Goal: Information Seeking & Learning: Learn about a topic

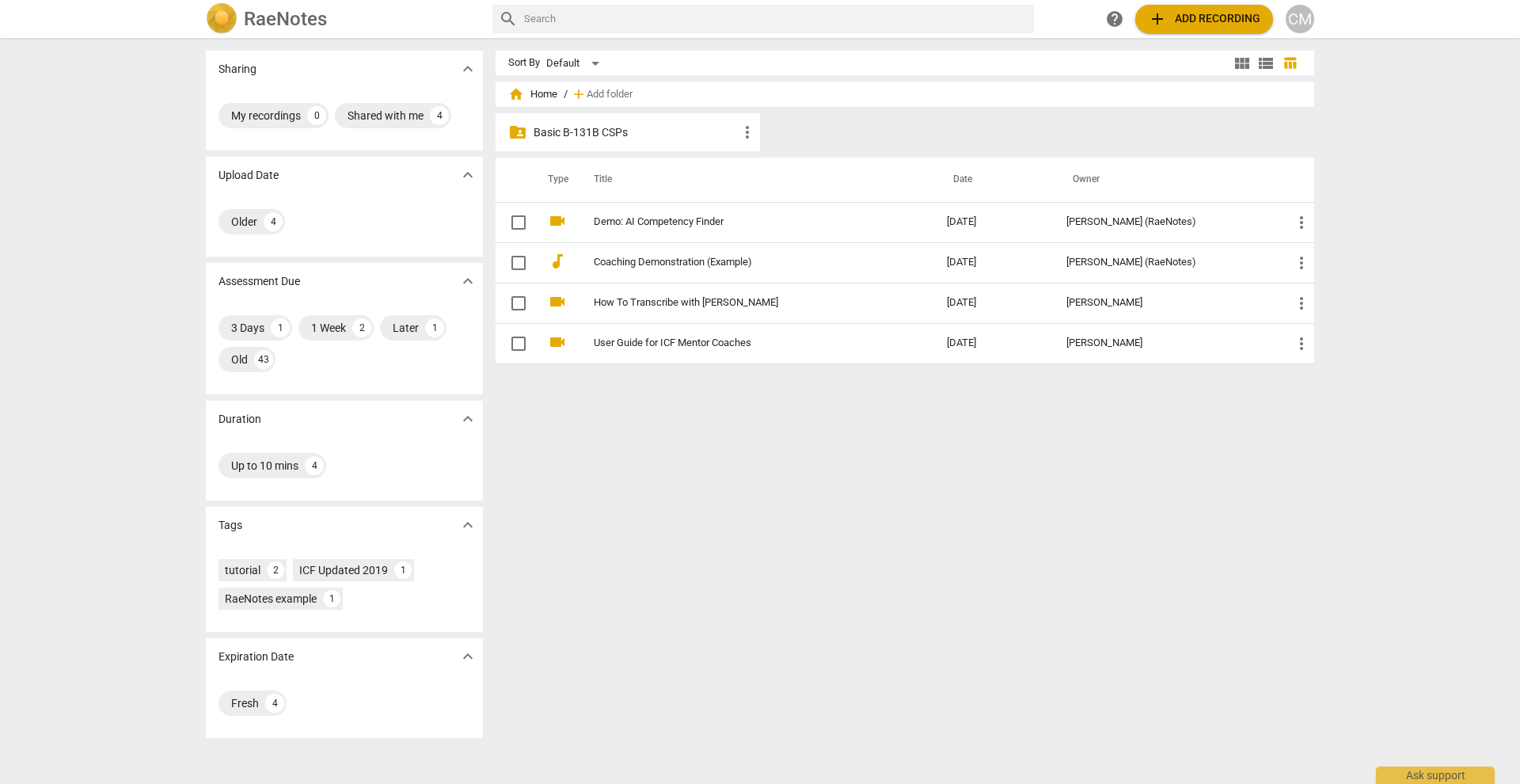
click at [587, 129] on p "Basic B-131B CSPs" at bounding box center [635, 132] width 204 height 16
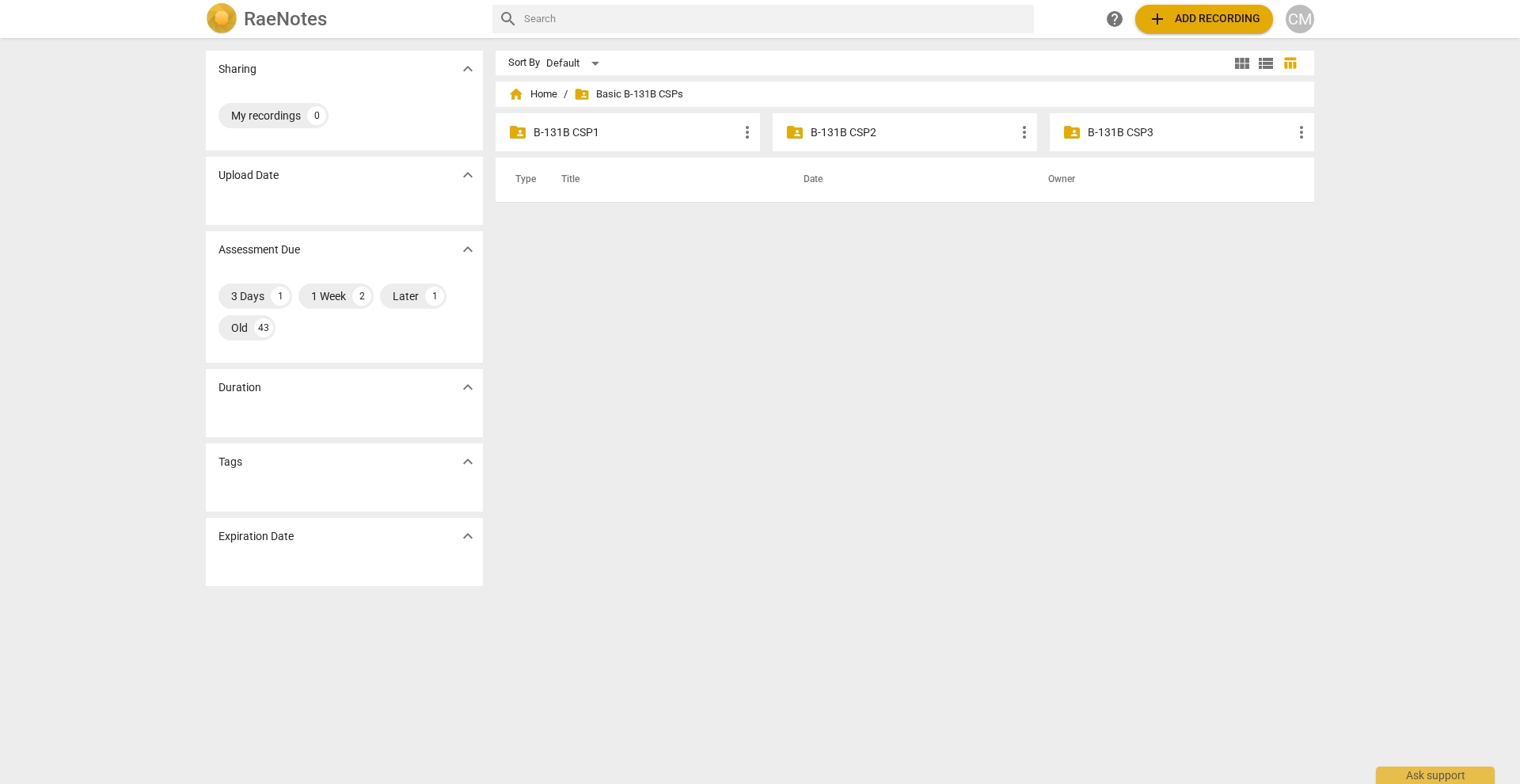
click at [828, 129] on p "B-131B CSP2" at bounding box center [912, 132] width 204 height 16
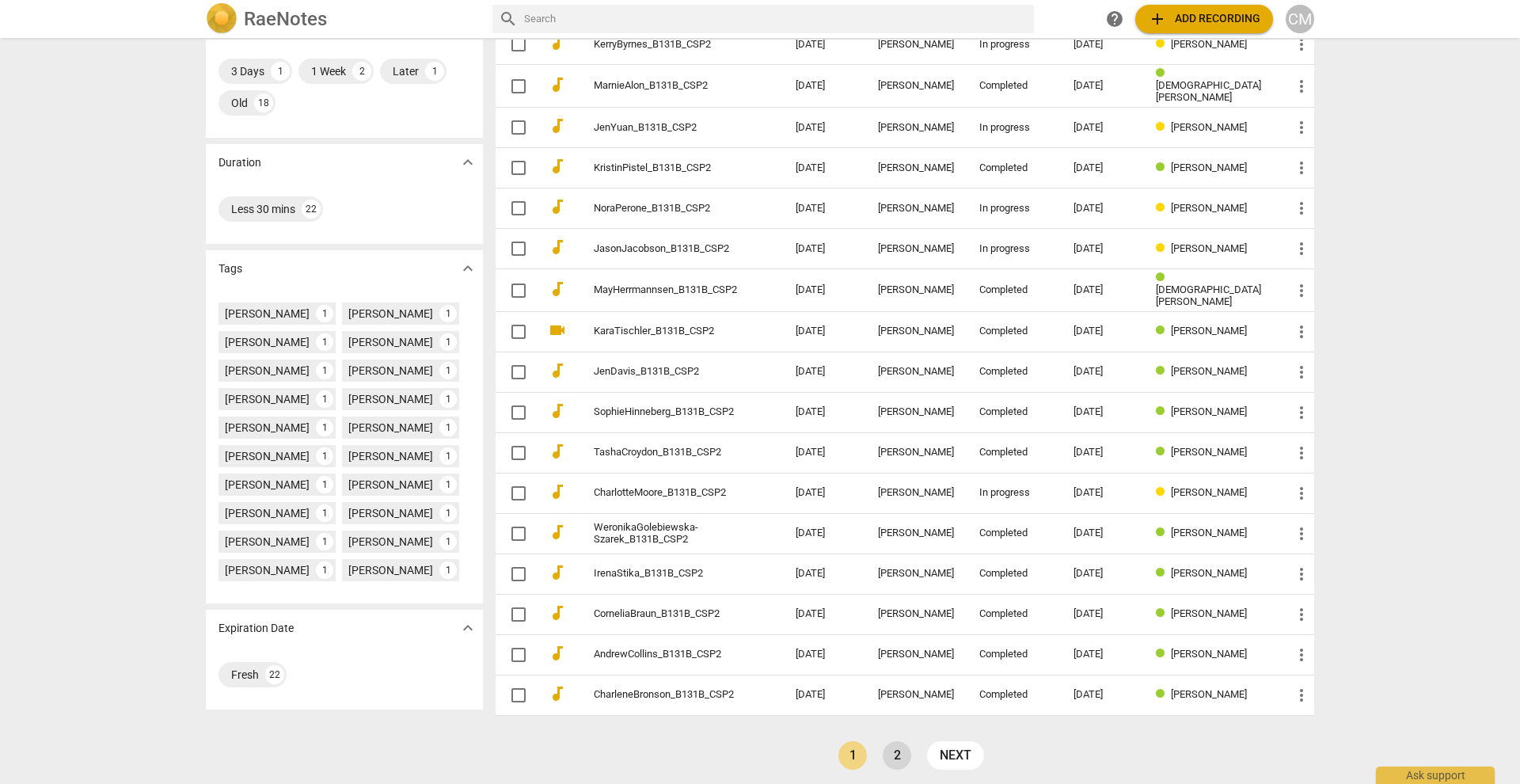
click at [893, 751] on link "2" at bounding box center [896, 754] width 28 height 28
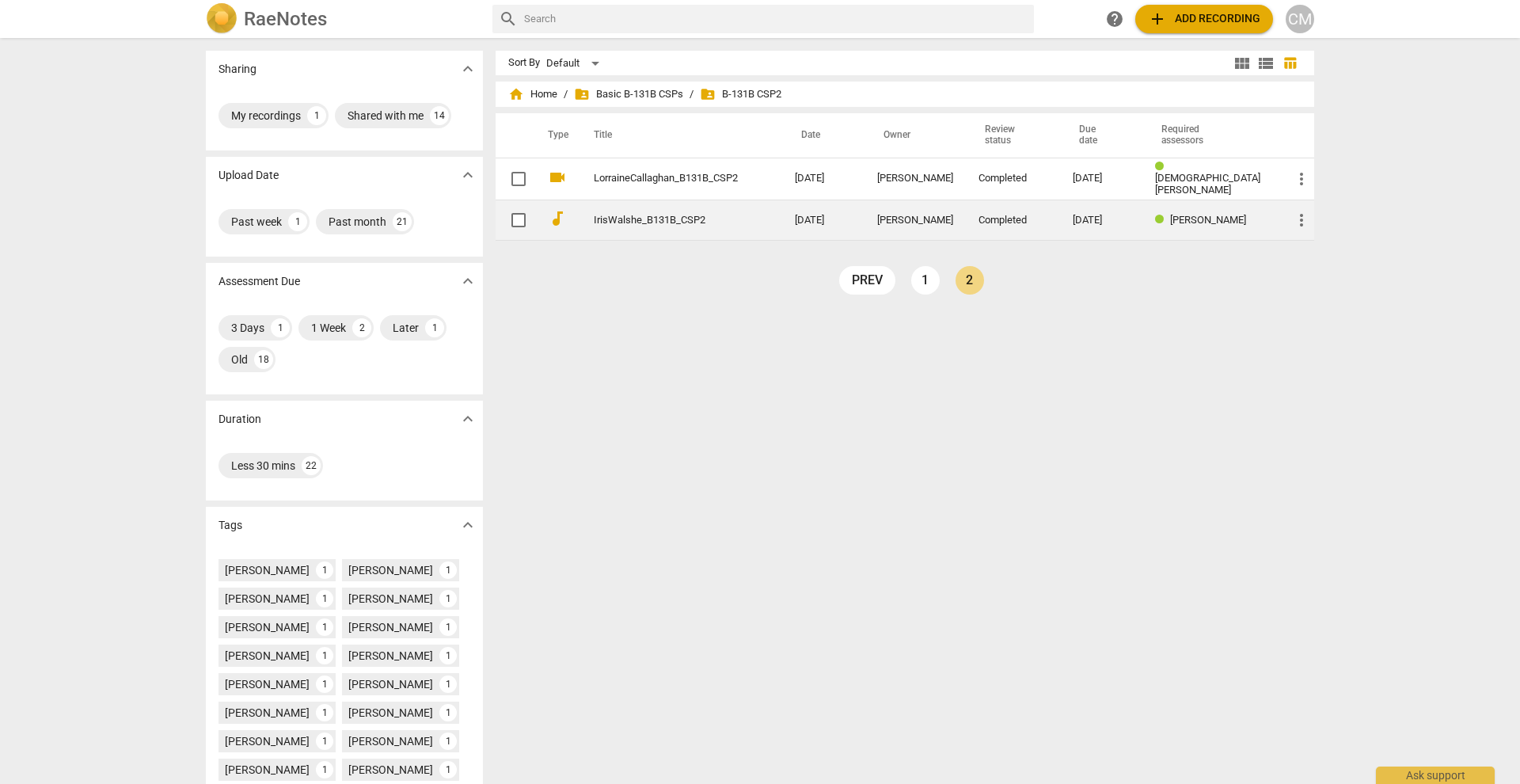
click at [623, 217] on link "IrisWalshe_B131B_CSP2" at bounding box center [665, 220] width 144 height 12
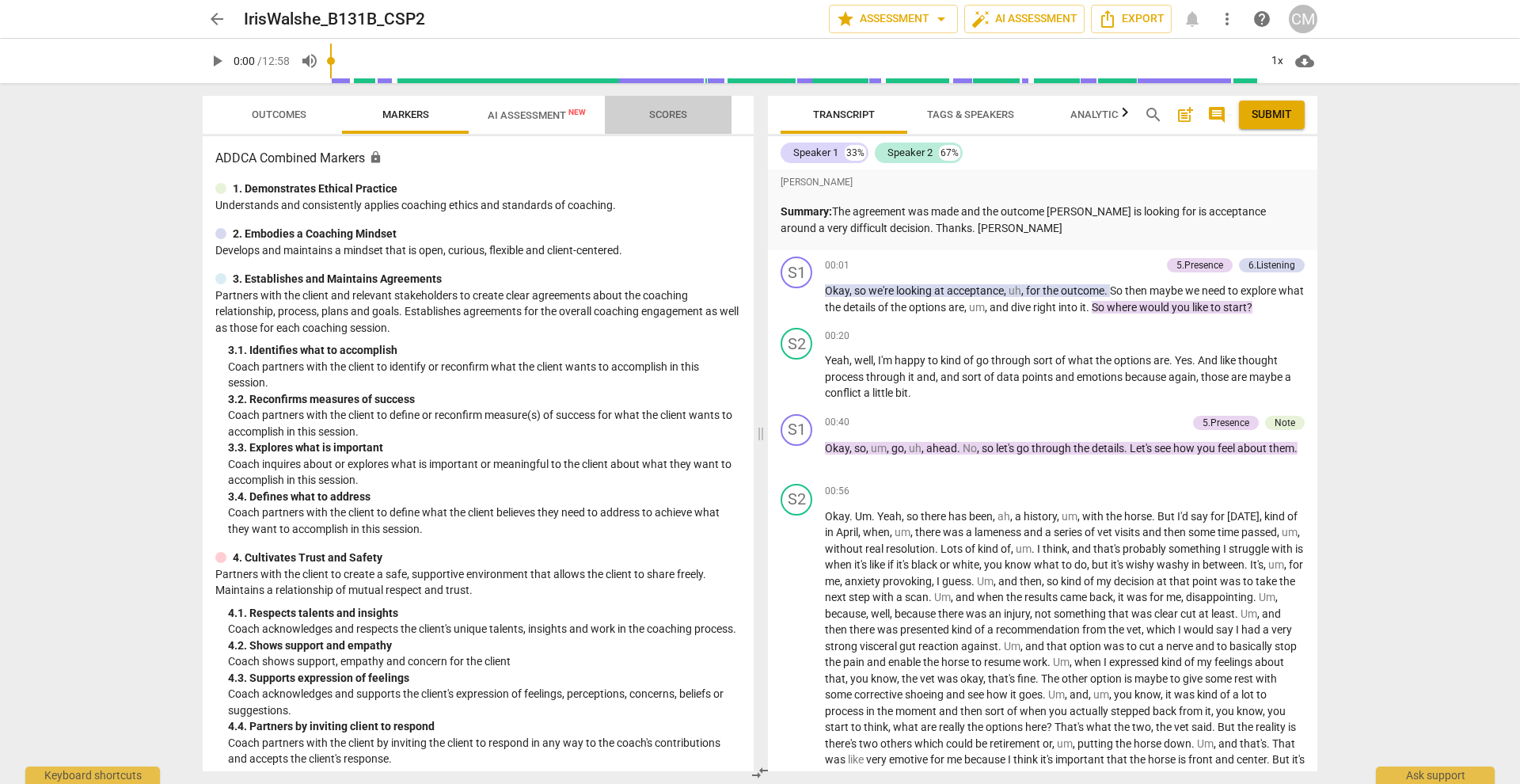
click at [661, 111] on span "Scores" at bounding box center [667, 114] width 38 height 12
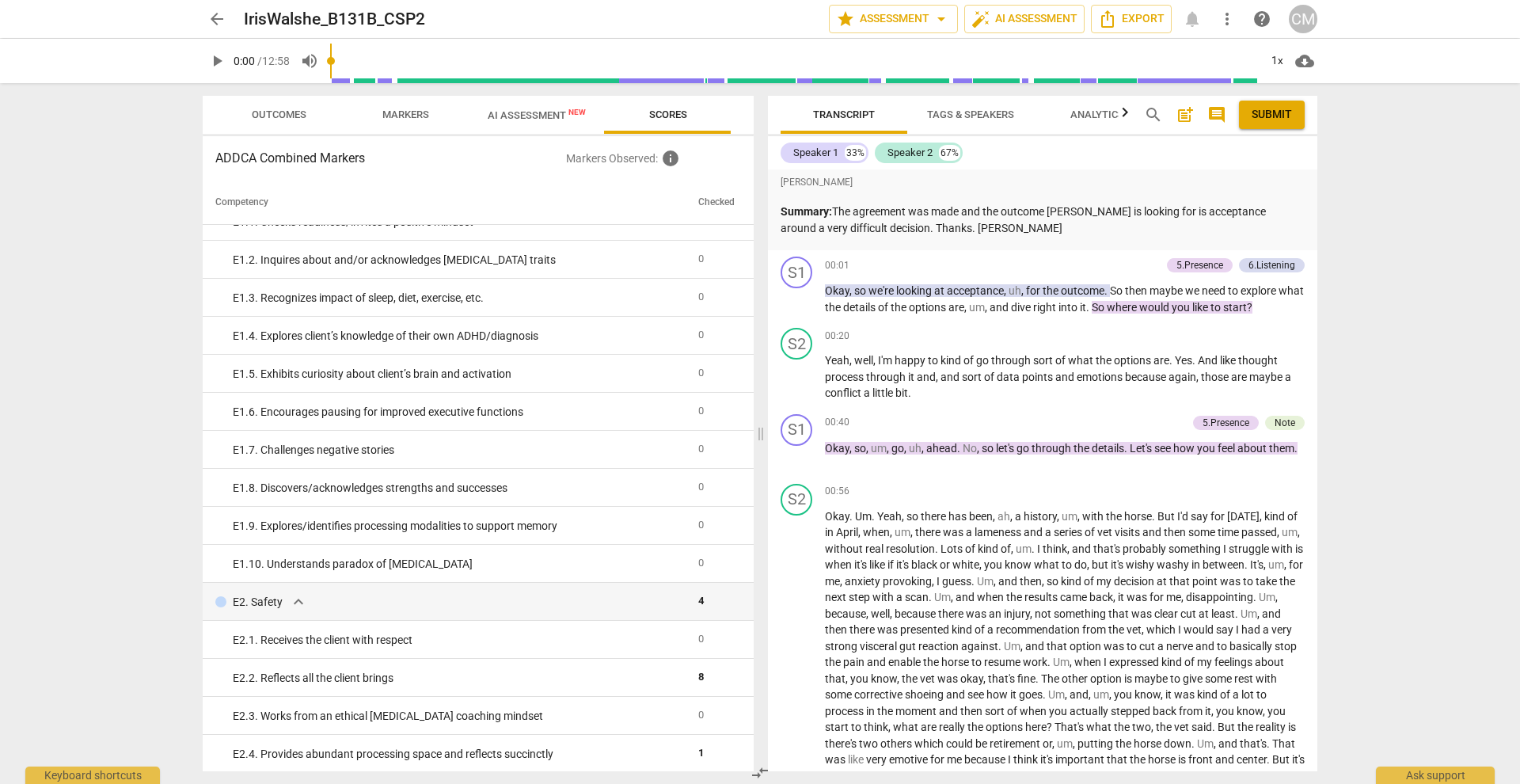
click at [419, 109] on span "Markers" at bounding box center [405, 114] width 46 height 12
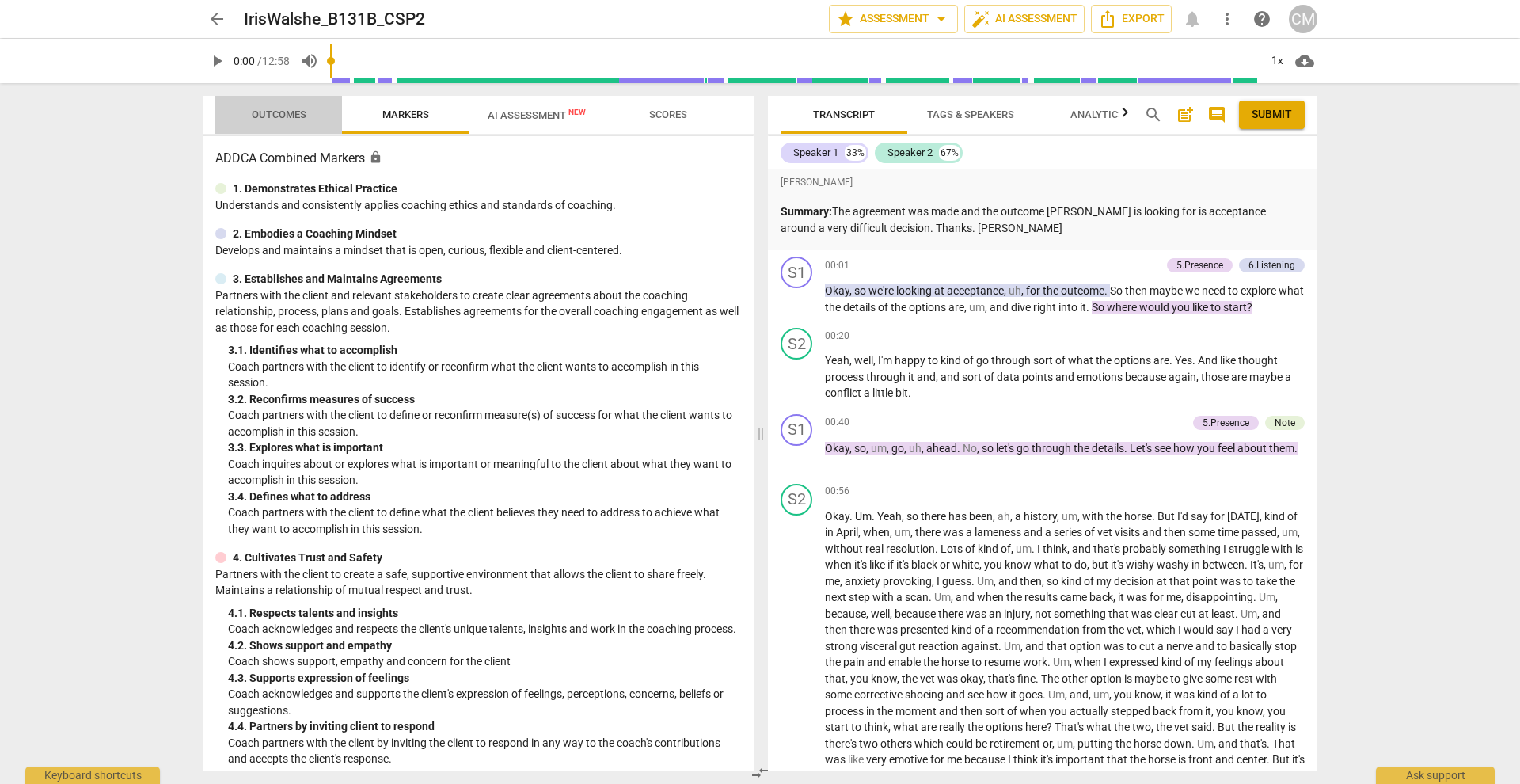
click at [276, 120] on span "Outcomes" at bounding box center [278, 114] width 54 height 12
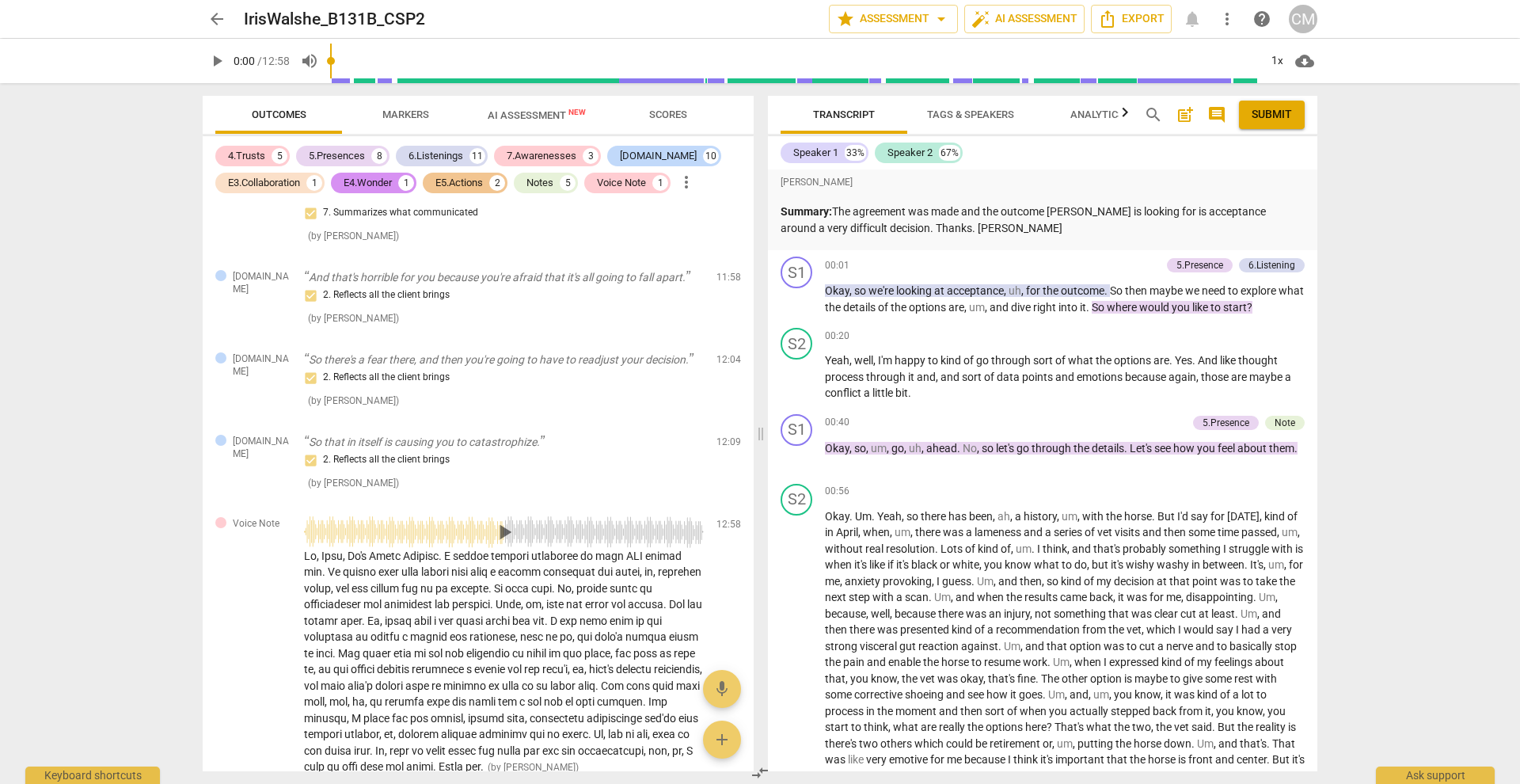
click at [219, 19] on span "arrow_back" at bounding box center [217, 19] width 19 height 19
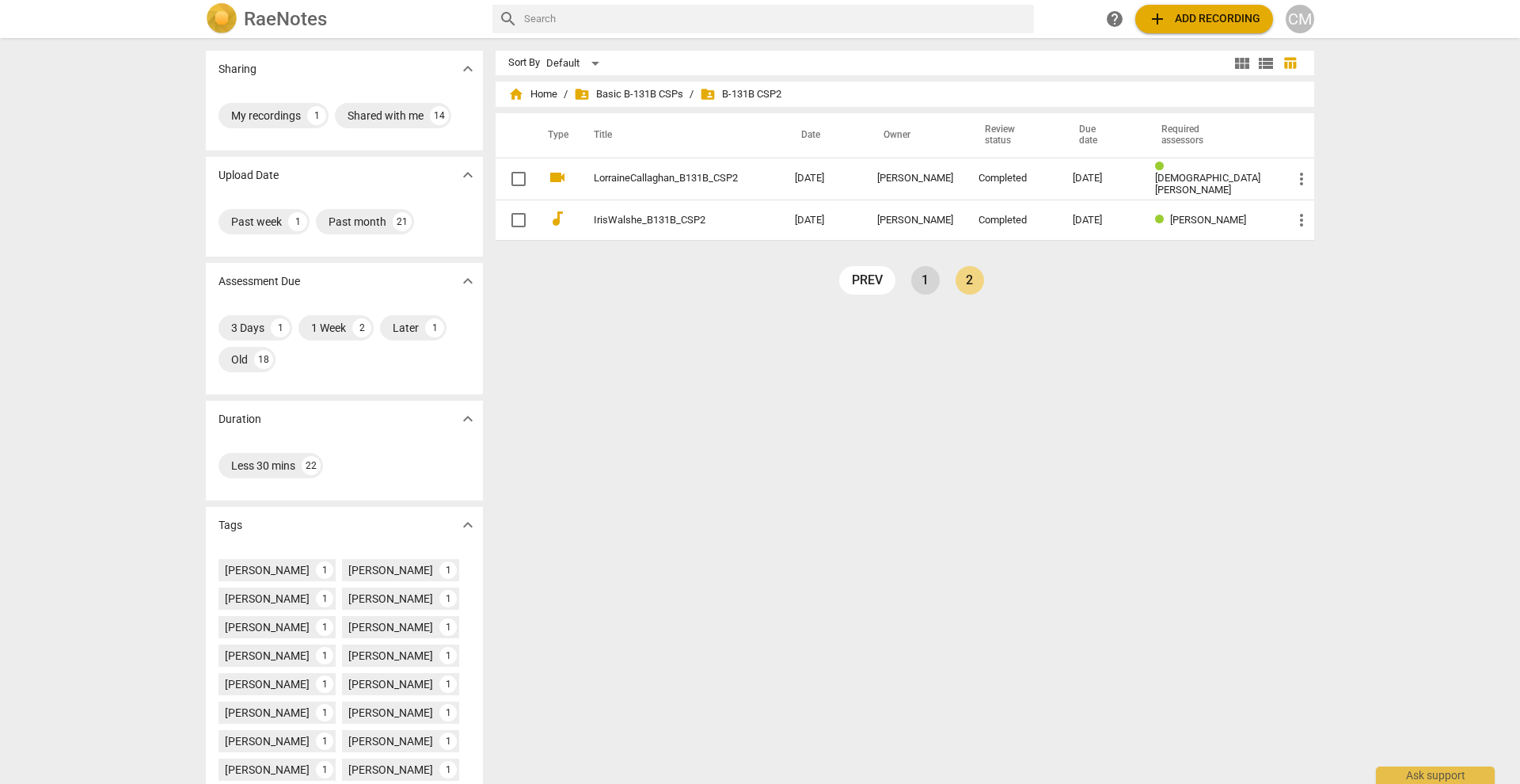
click at [929, 282] on link "1" at bounding box center [924, 279] width 28 height 28
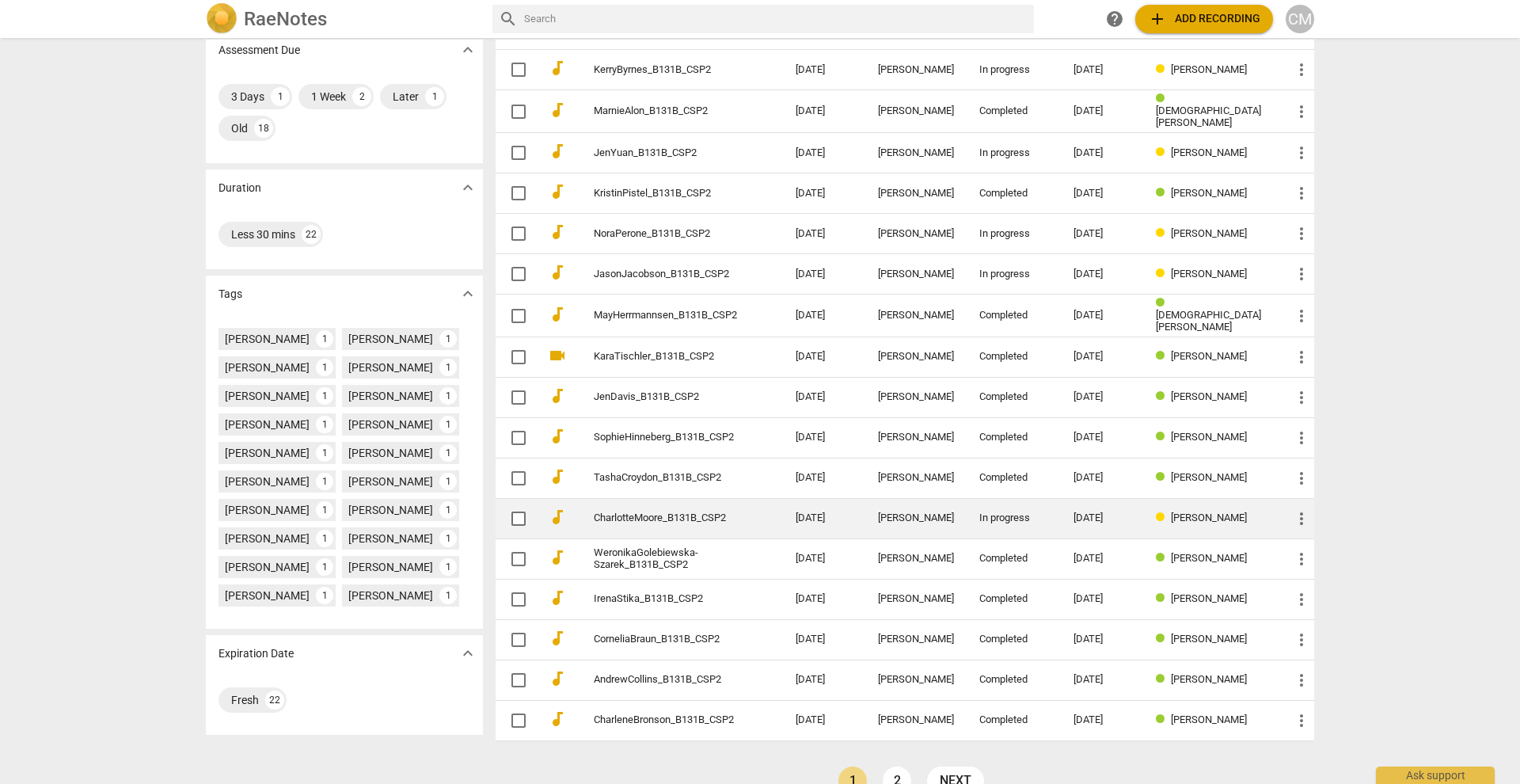
scroll to position [219, 0]
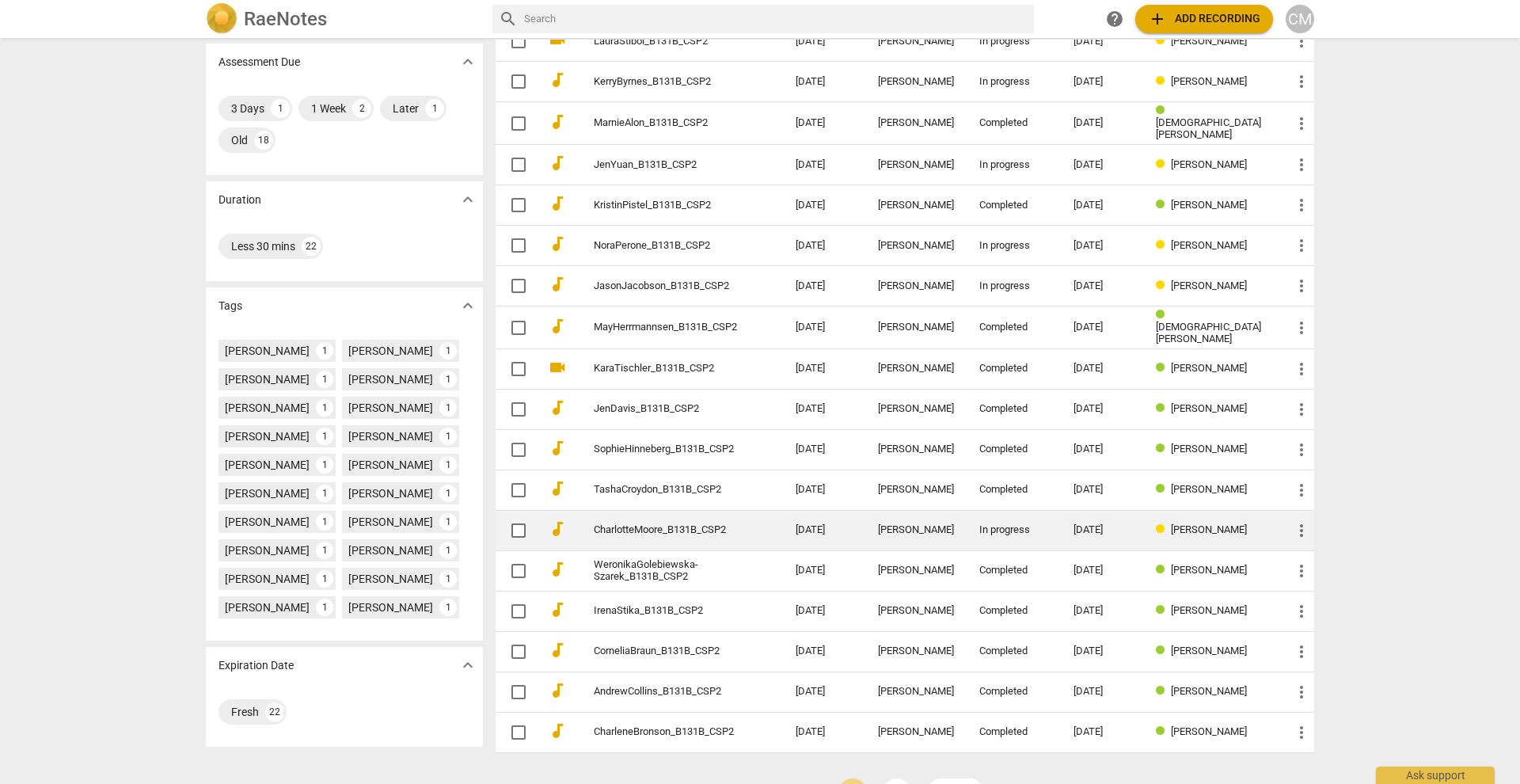
click at [626, 524] on link "CharlotteMoore_B131B_CSP2" at bounding box center [666, 530] width 145 height 12
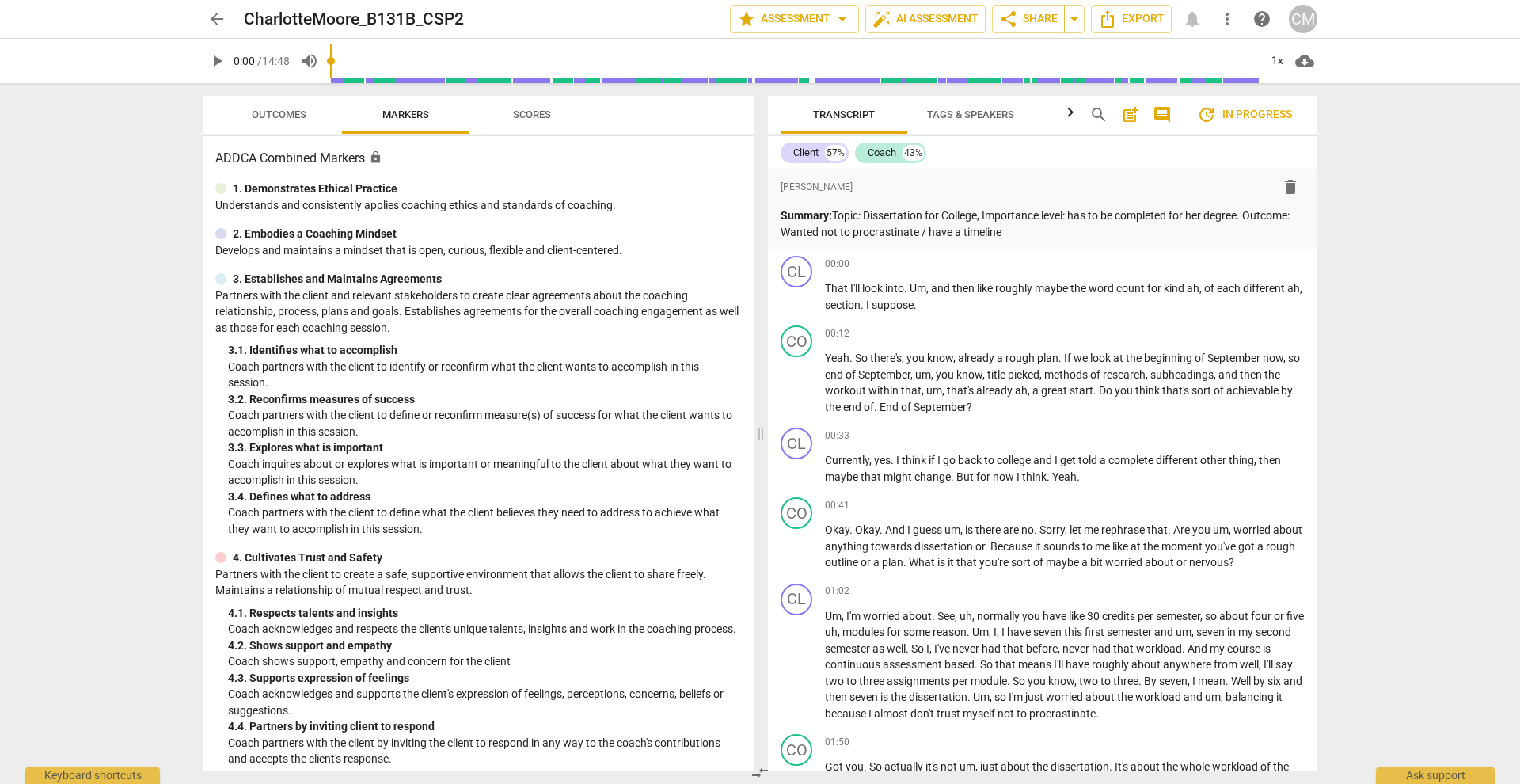
click at [535, 111] on span "Scores" at bounding box center [532, 114] width 38 height 12
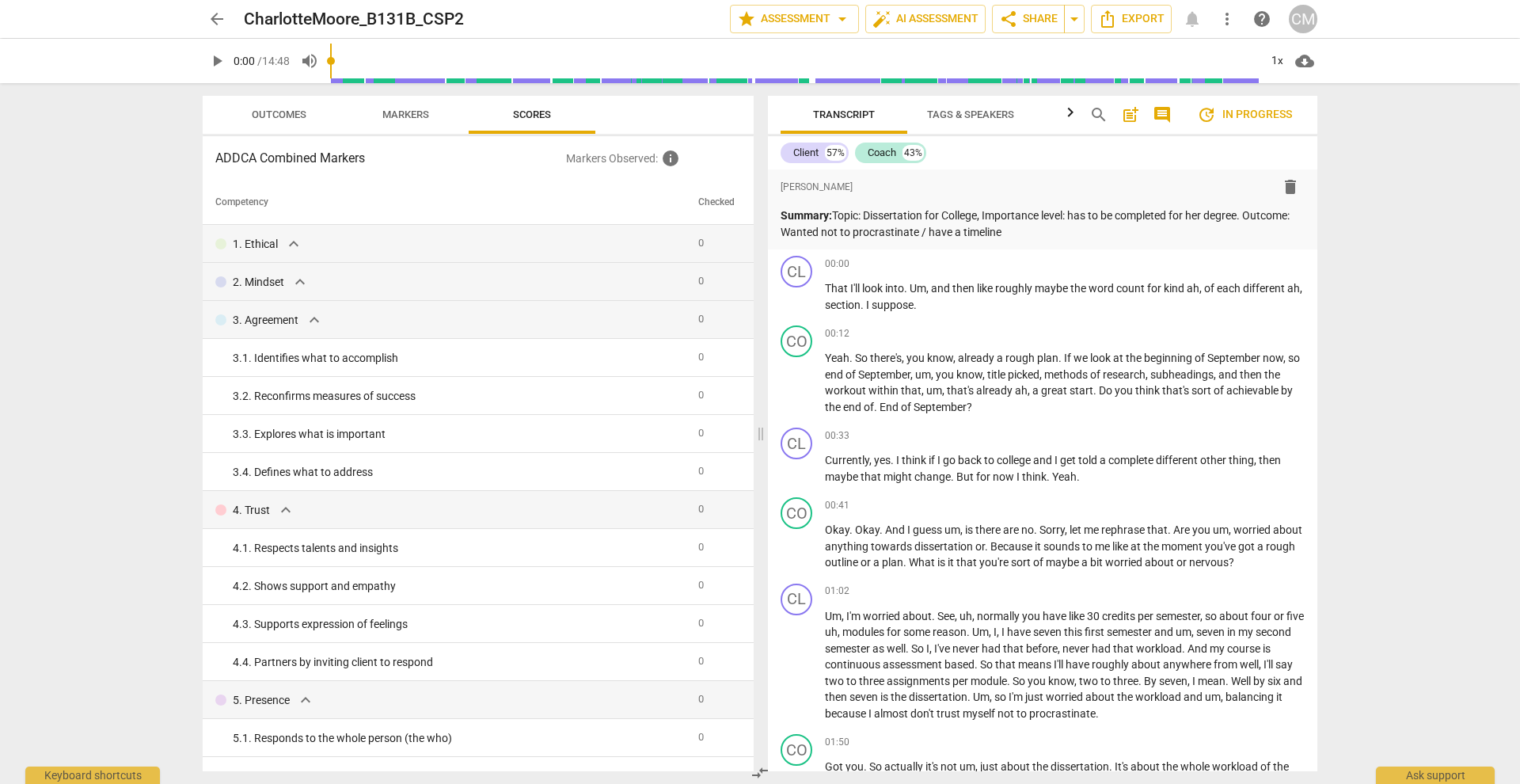
click at [267, 118] on span "Outcomes" at bounding box center [278, 114] width 54 height 12
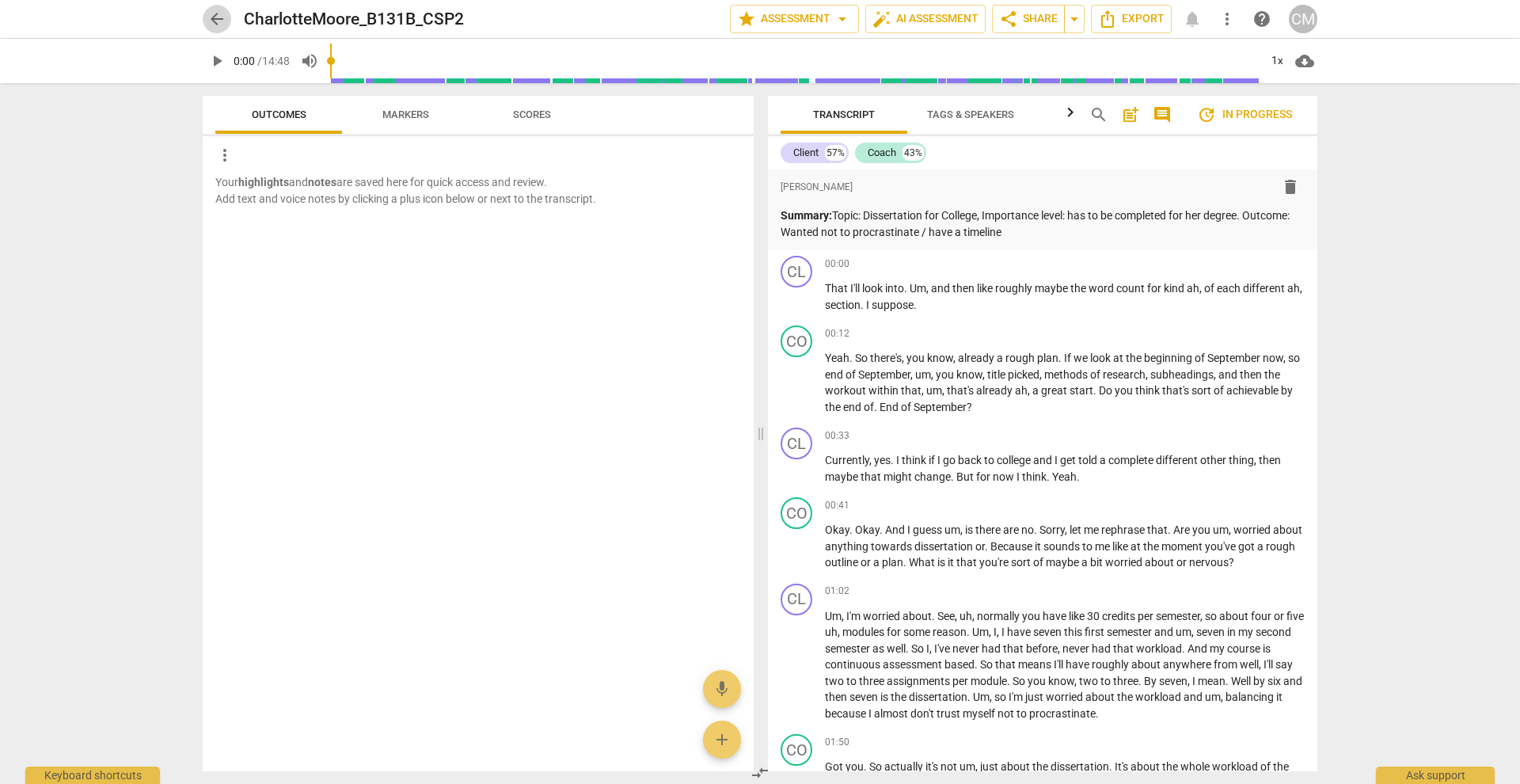
click at [216, 15] on span "arrow_back" at bounding box center [217, 19] width 19 height 19
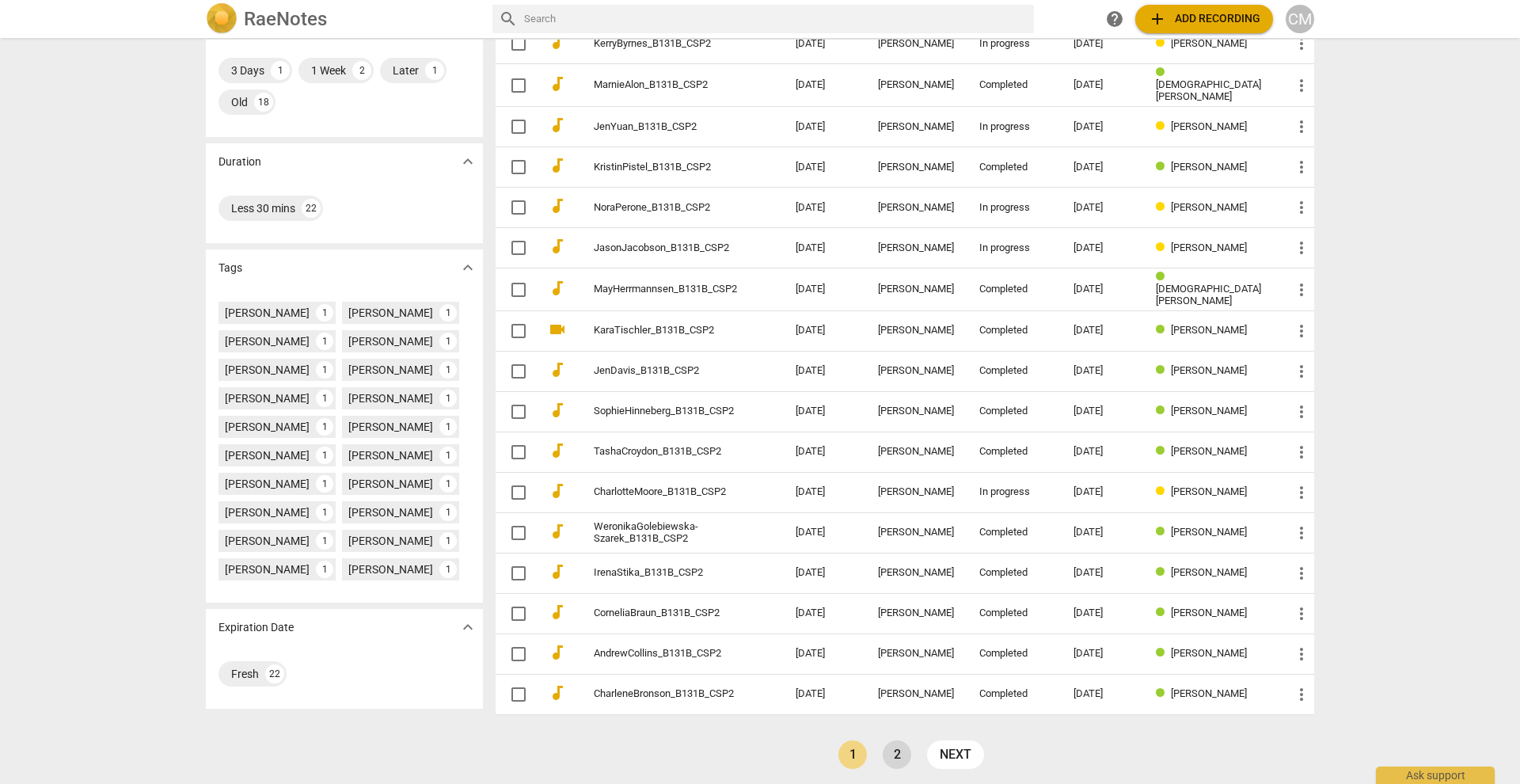
scroll to position [256, 0]
click at [890, 750] on link "2" at bounding box center [896, 754] width 28 height 28
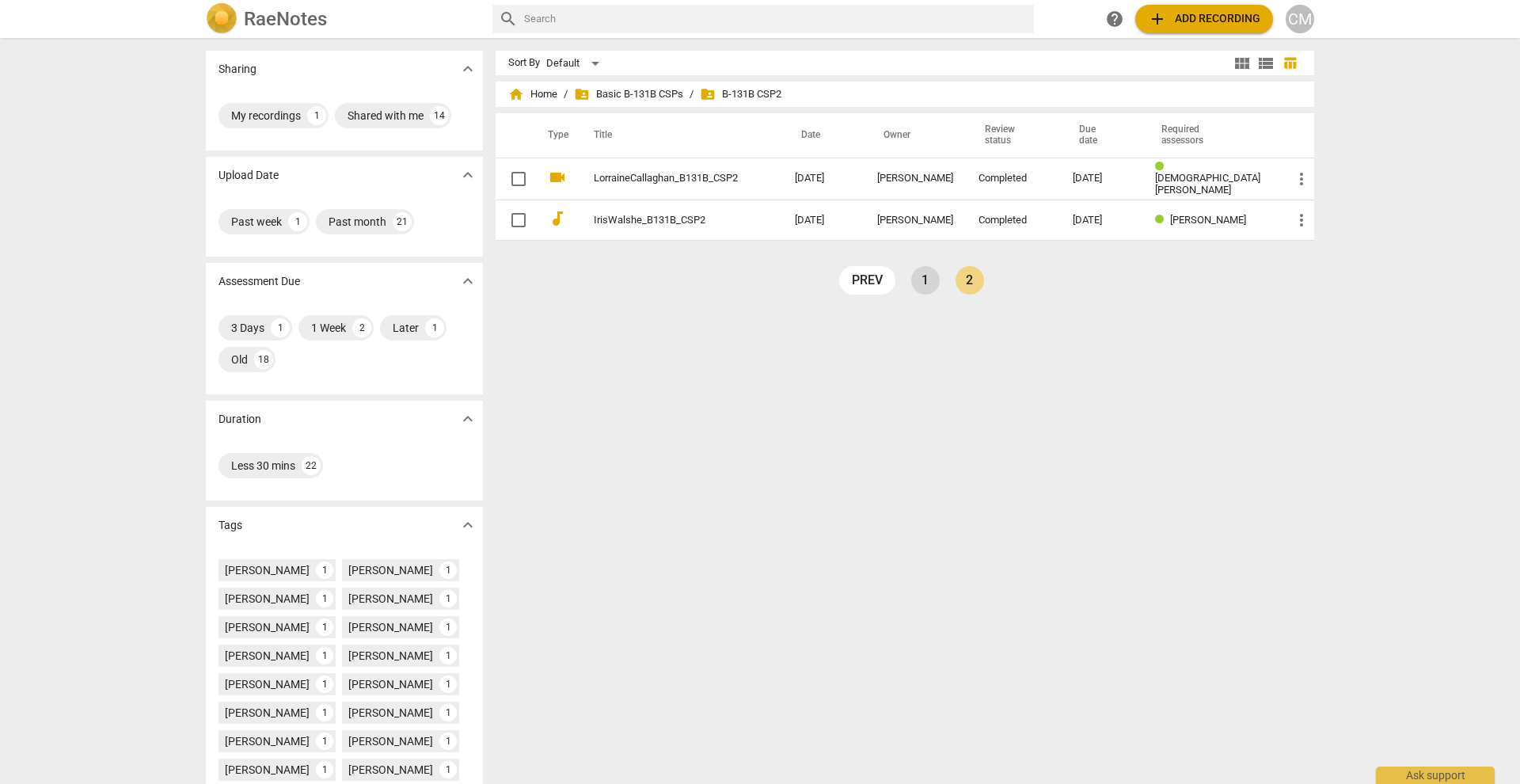
click at [920, 277] on link "1" at bounding box center [924, 279] width 28 height 28
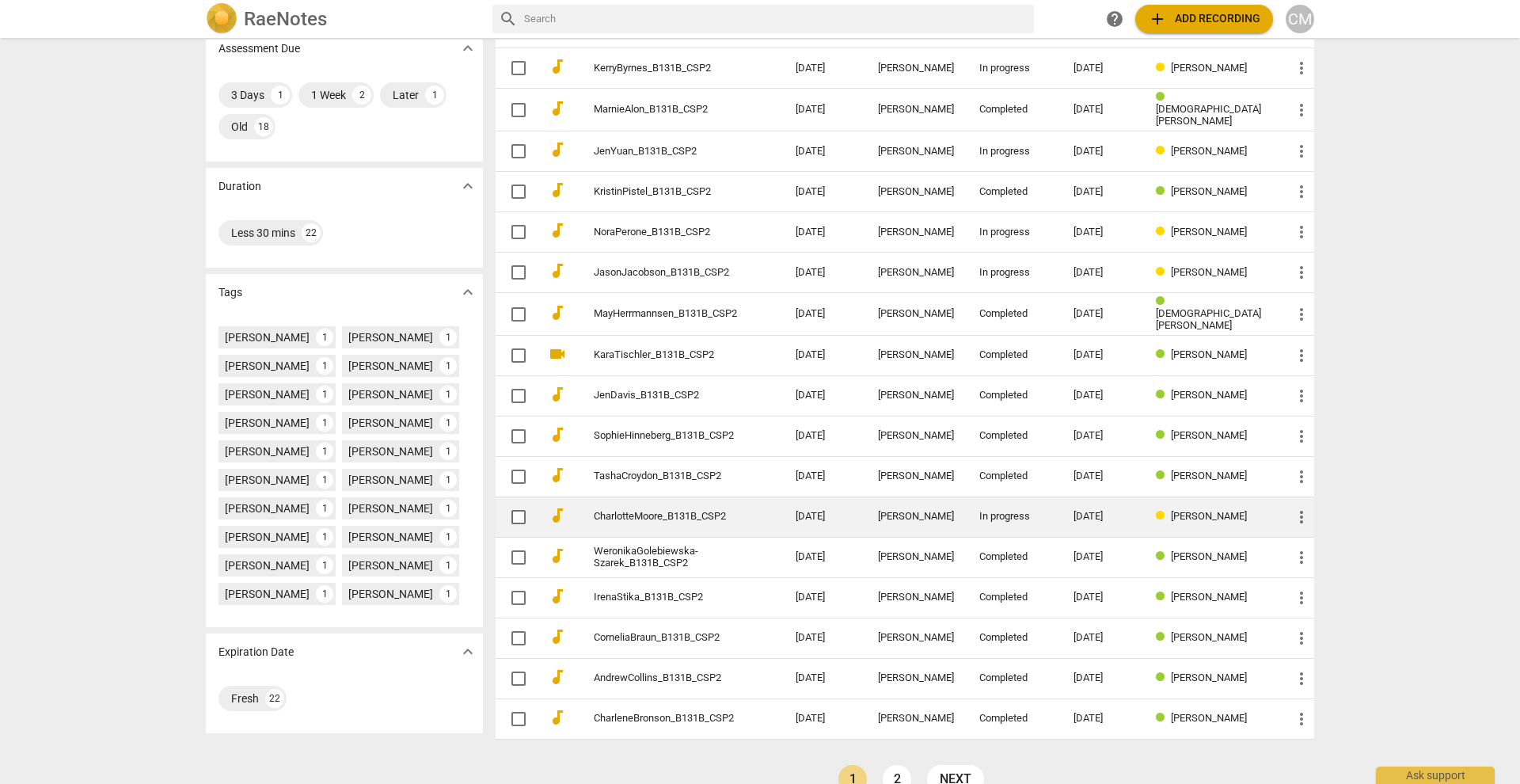
scroll to position [214, 0]
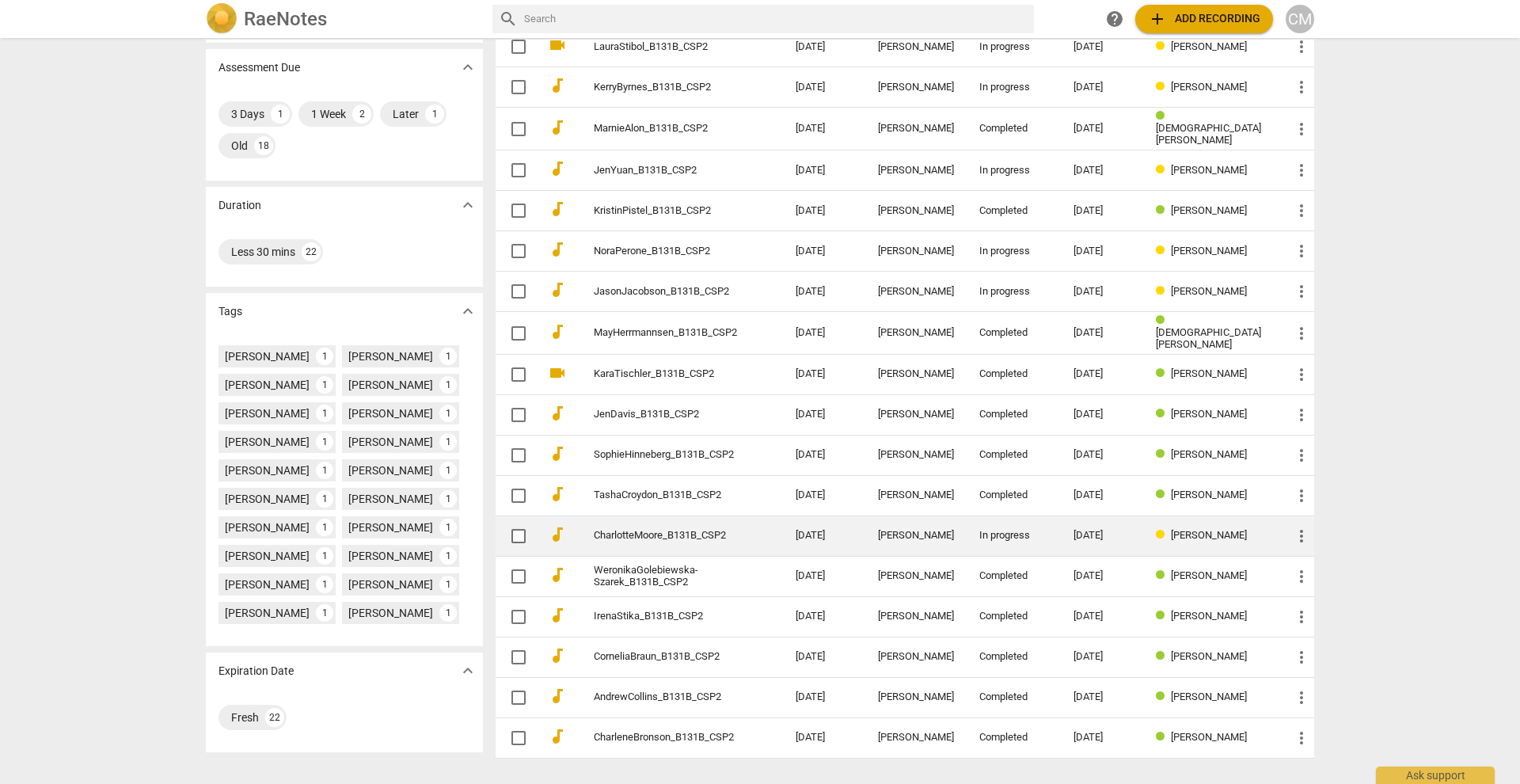
click at [1301, 530] on span "more_vert" at bounding box center [1301, 536] width 19 height 19
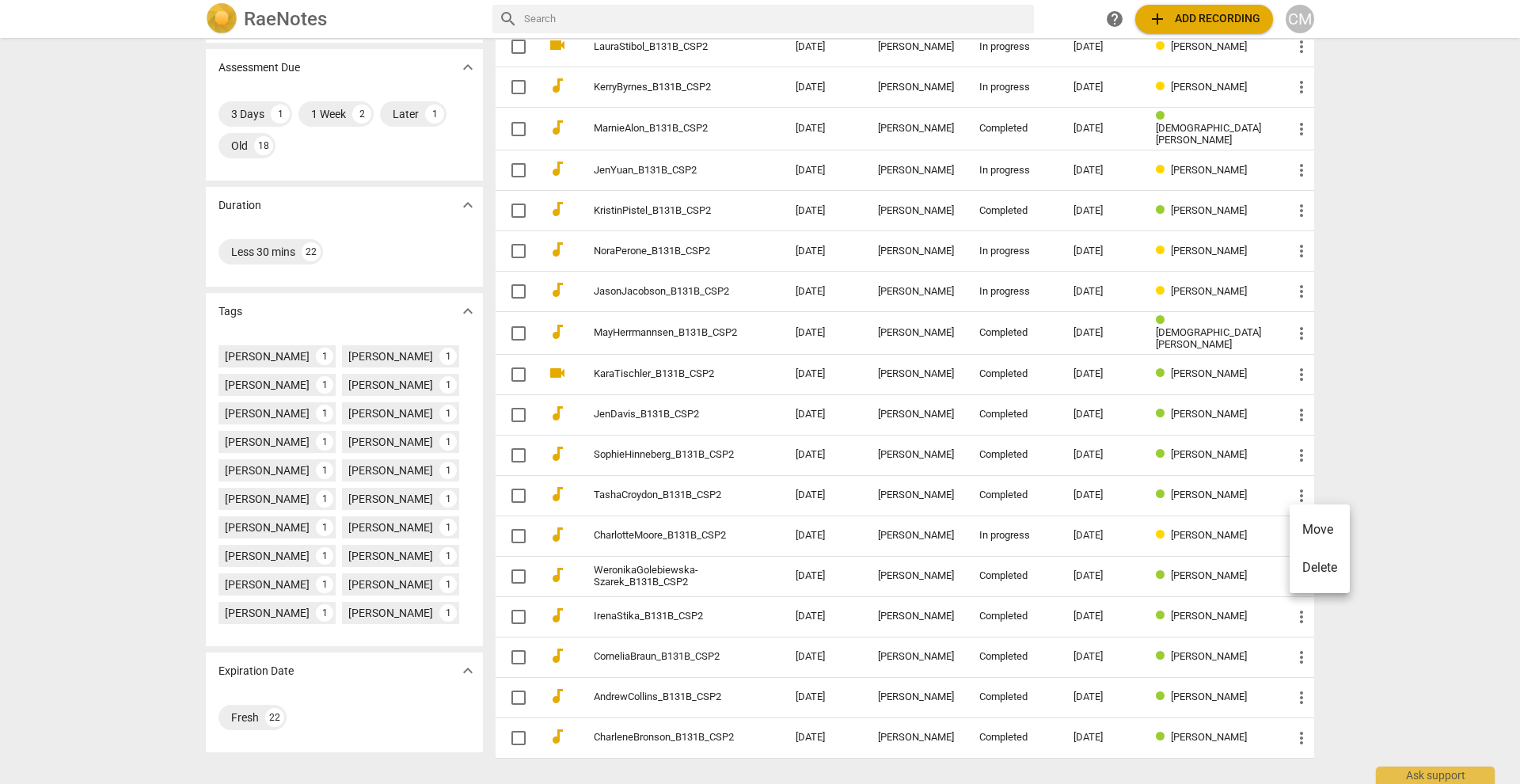
click at [1412, 574] on div at bounding box center [760, 392] width 1520 height 784
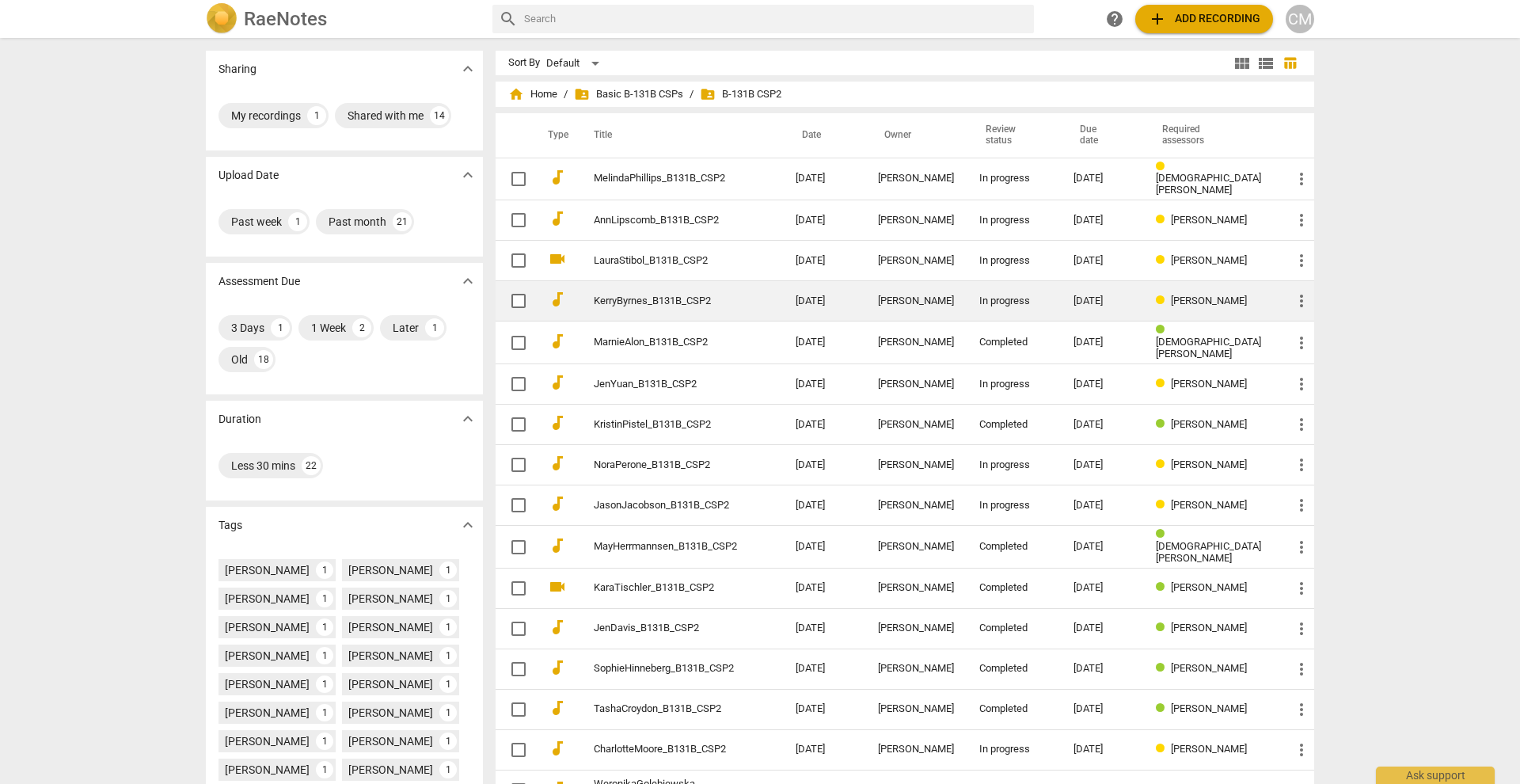
scroll to position [0, 0]
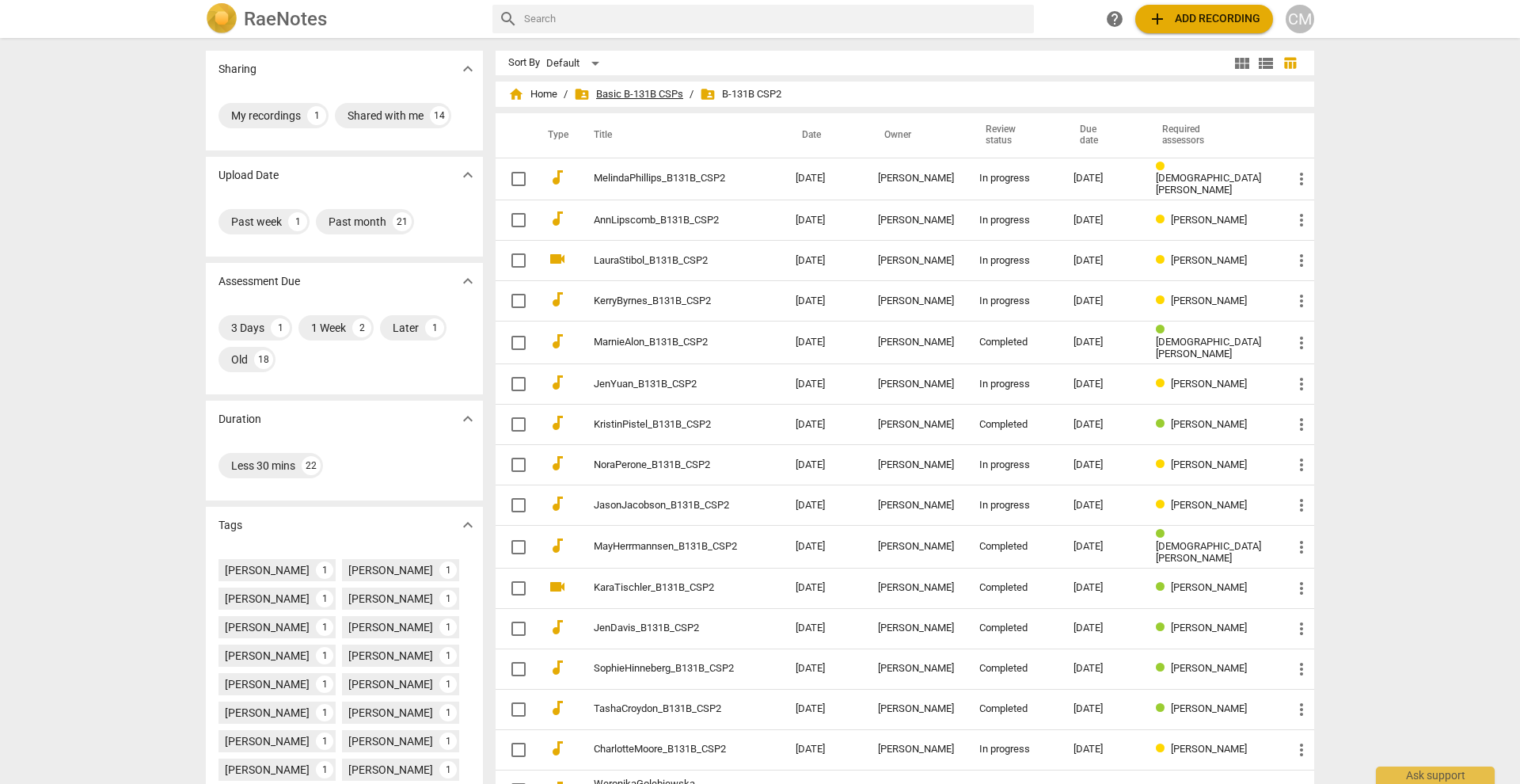
click at [622, 96] on span "folder_shared Basic B-131B CSPs" at bounding box center [628, 94] width 109 height 15
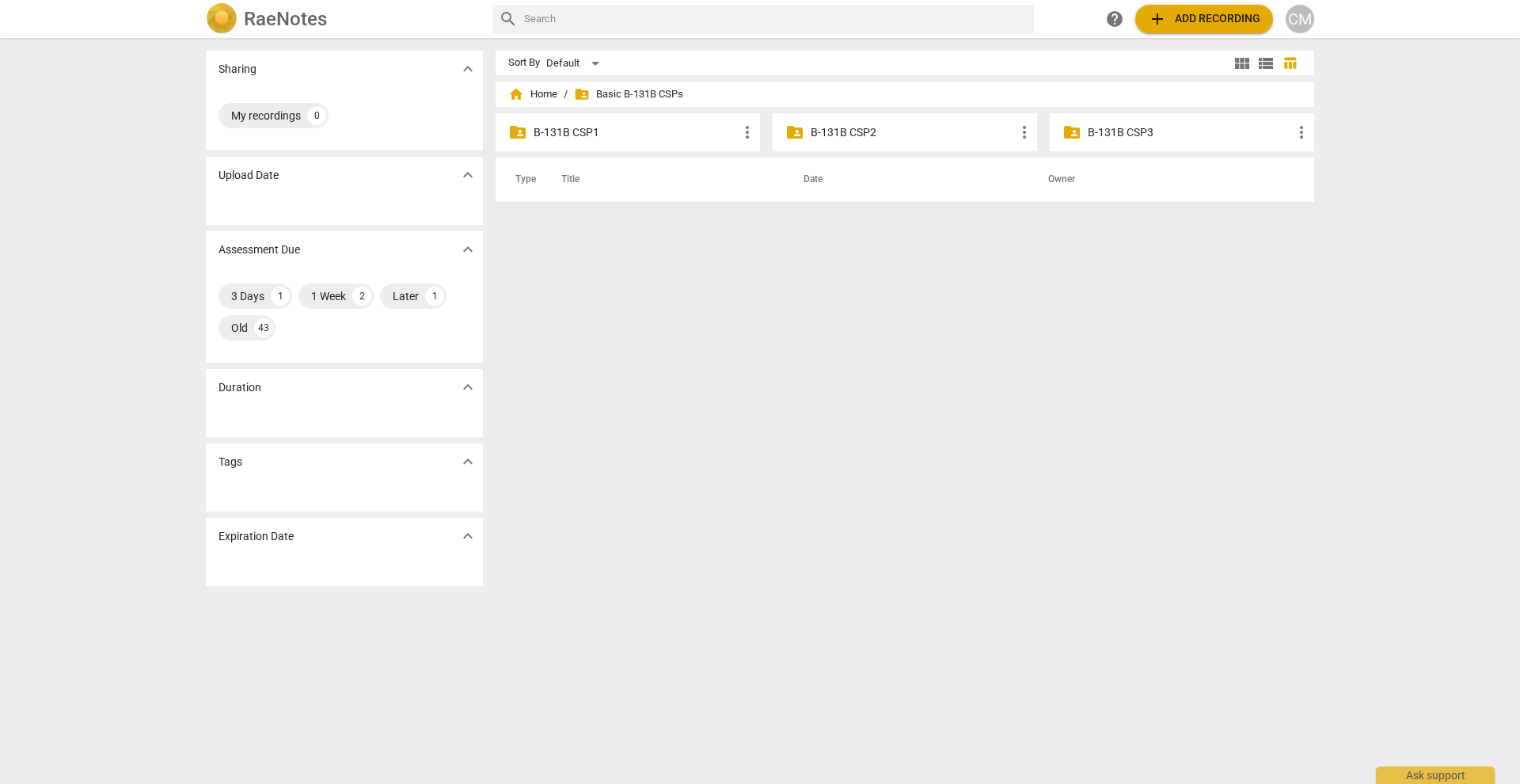
click at [658, 131] on p "B-131B CSP1" at bounding box center [635, 132] width 204 height 16
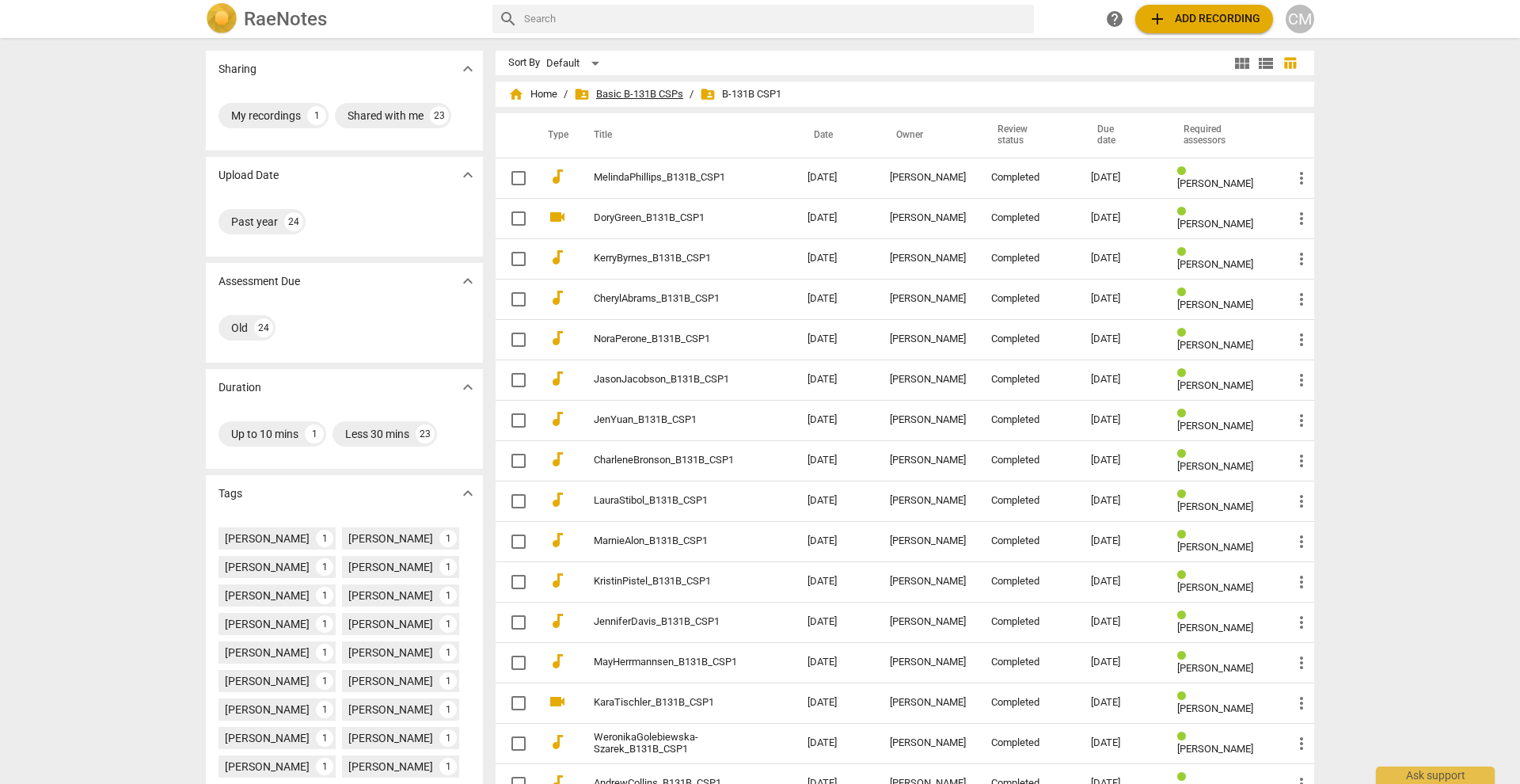
click at [675, 92] on span "folder_shared Basic B-131B CSPs" at bounding box center [628, 94] width 109 height 15
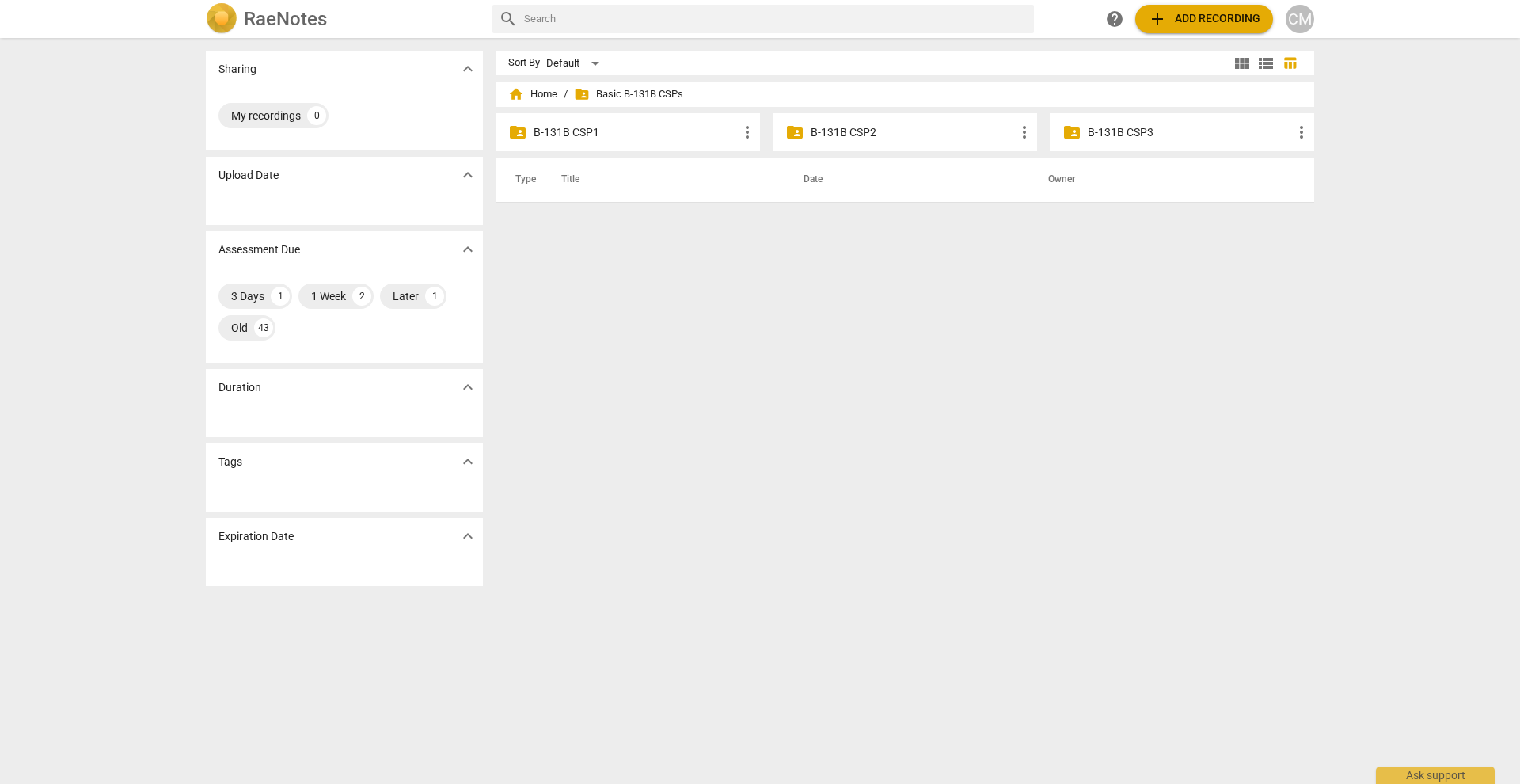
click at [1101, 137] on p "B-131B CSP3" at bounding box center [1189, 132] width 204 height 16
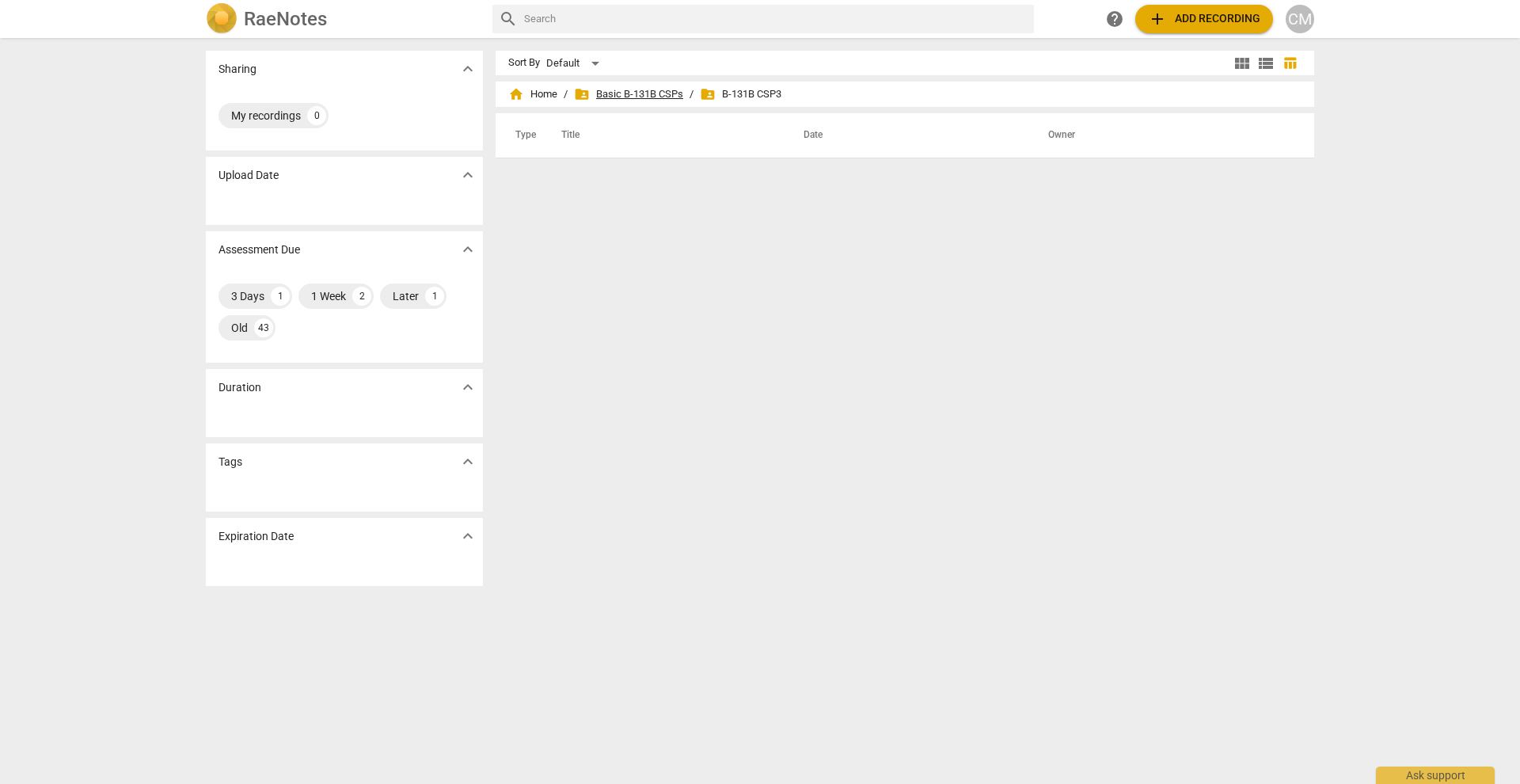
click at [657, 94] on span "folder_shared Basic B-131B CSPs" at bounding box center [628, 94] width 109 height 15
